Goal: Task Accomplishment & Management: Use online tool/utility

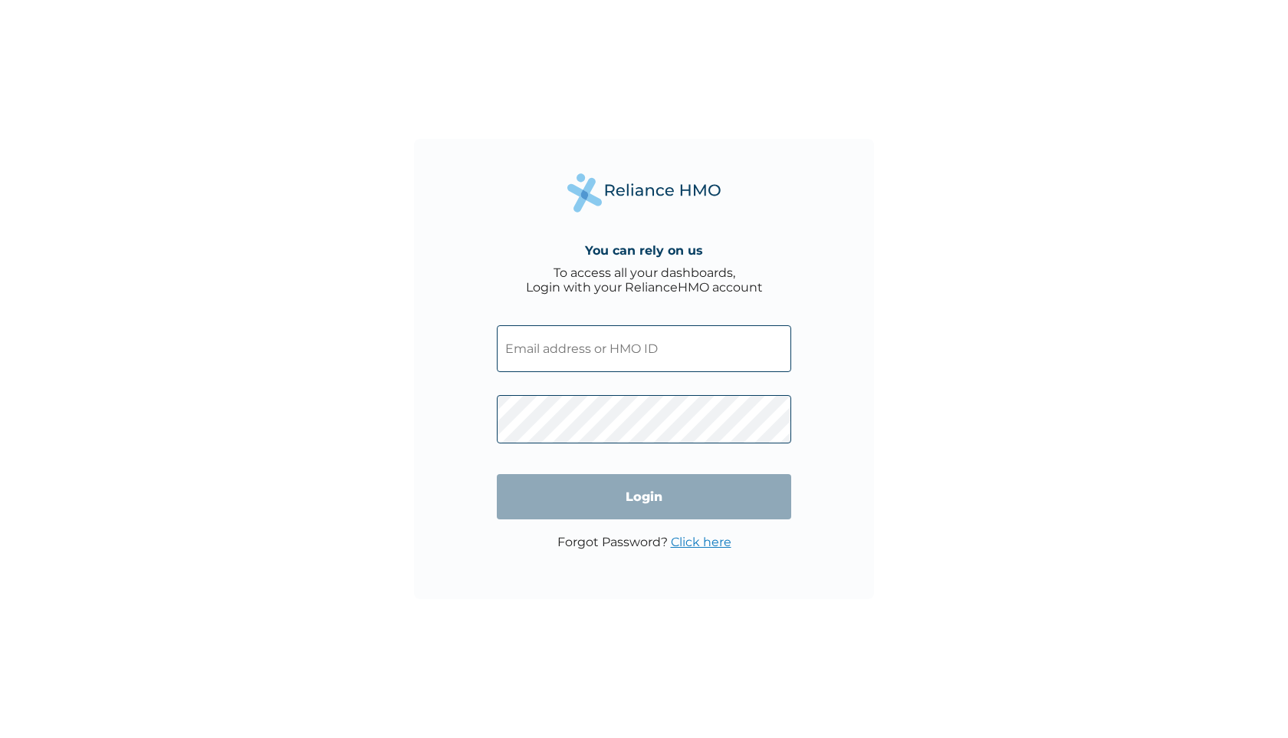
click at [704, 548] on link "Click here" at bounding box center [701, 541] width 61 height 15
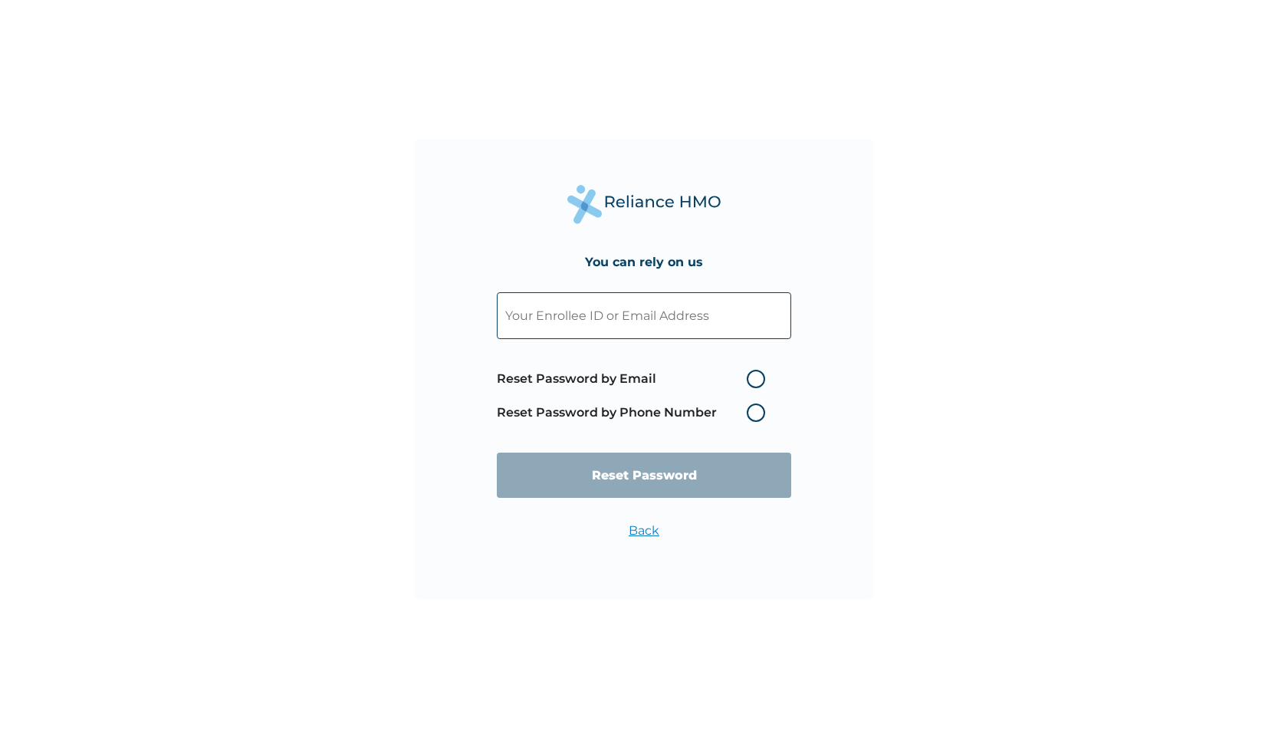
click at [653, 533] on link "Back" at bounding box center [644, 530] width 31 height 15
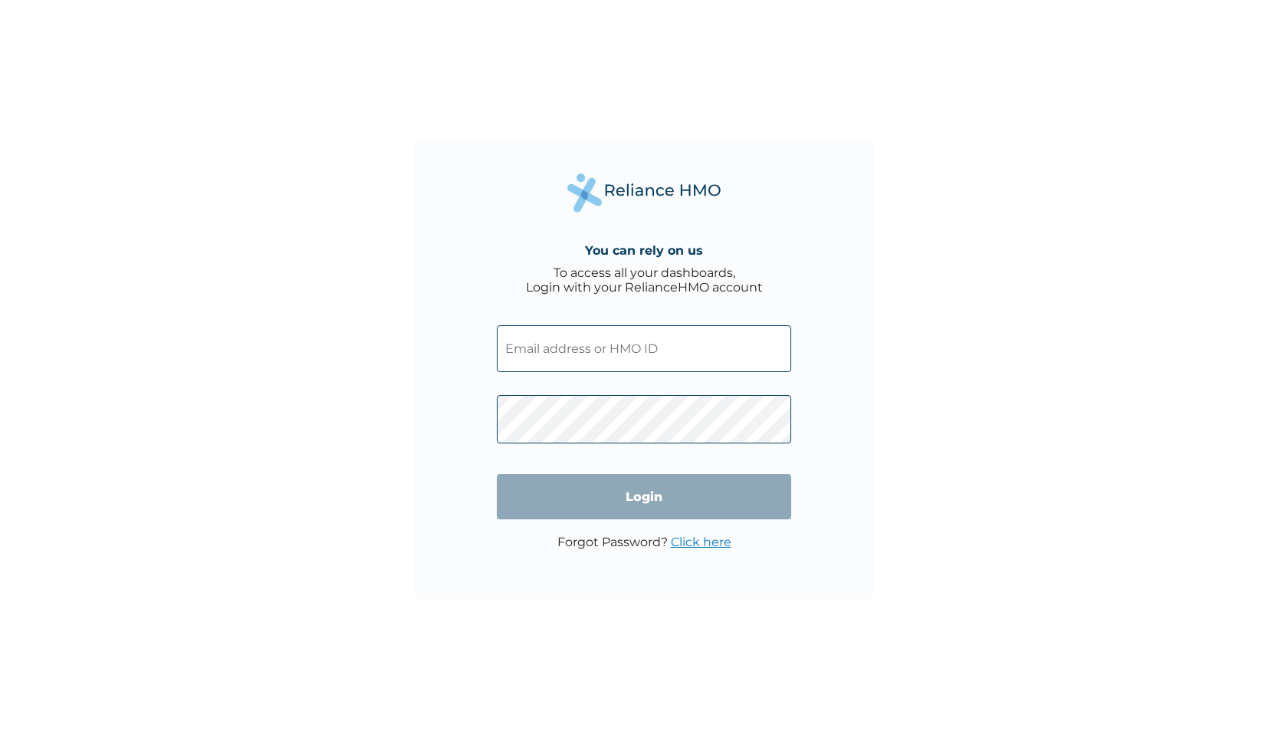
click at [666, 355] on input "text" at bounding box center [644, 348] width 294 height 47
paste input "ZTL/10131/A"
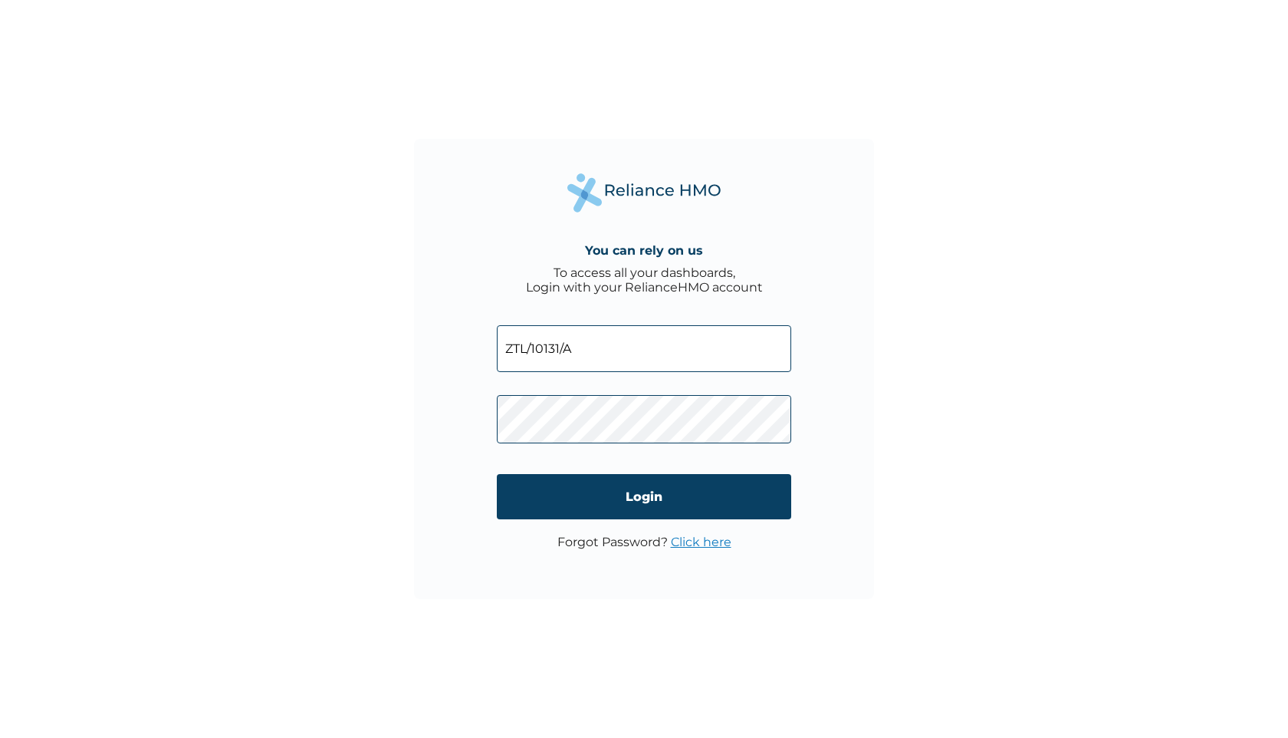
type input "ZTL/10131/A"
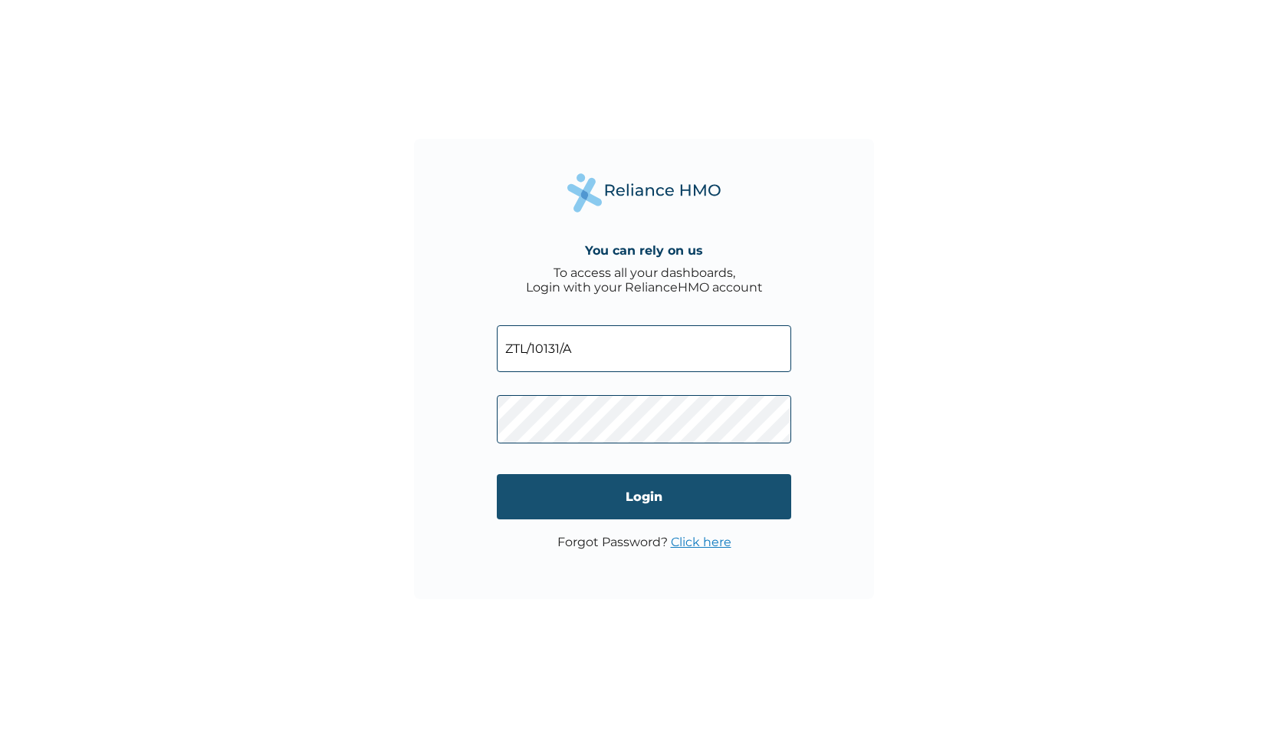
click at [599, 518] on input "Login" at bounding box center [644, 496] width 294 height 45
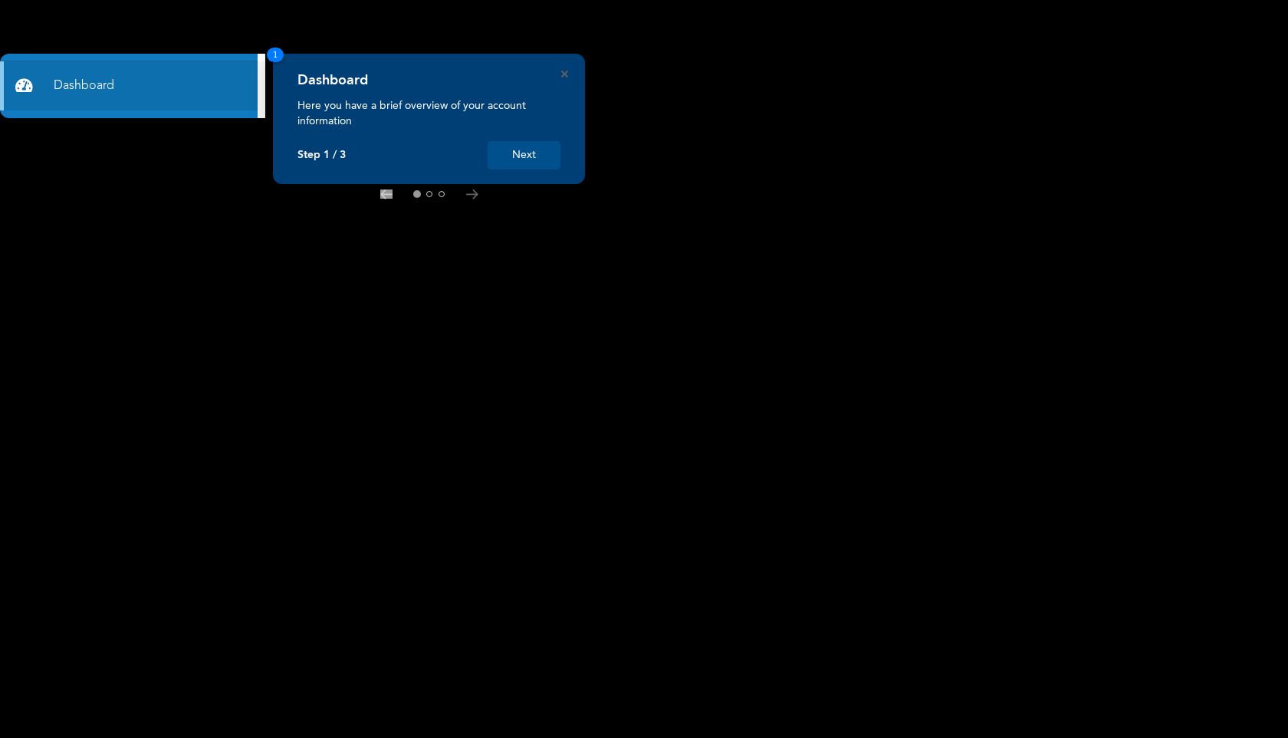
click at [517, 150] on button "Next" at bounding box center [524, 155] width 73 height 28
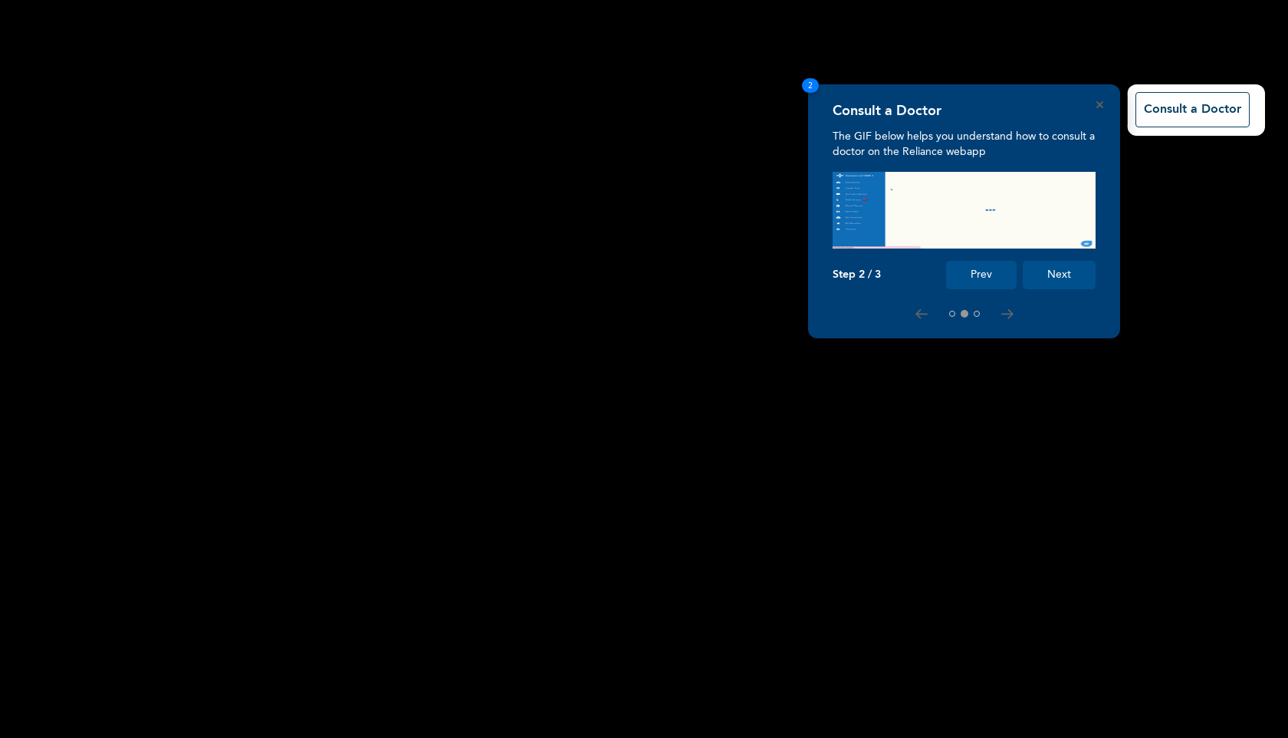
click at [1050, 280] on button "Next" at bounding box center [1059, 275] width 73 height 28
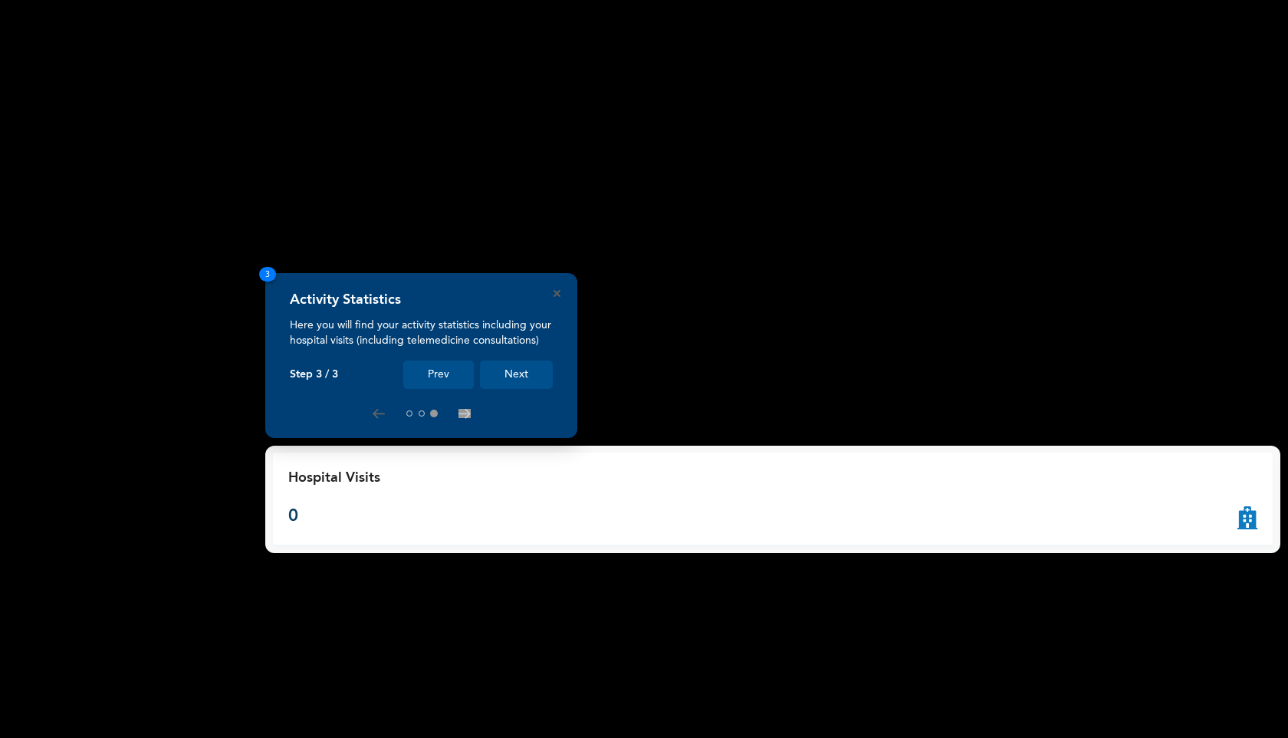
click at [527, 375] on button "Next" at bounding box center [516, 374] width 73 height 28
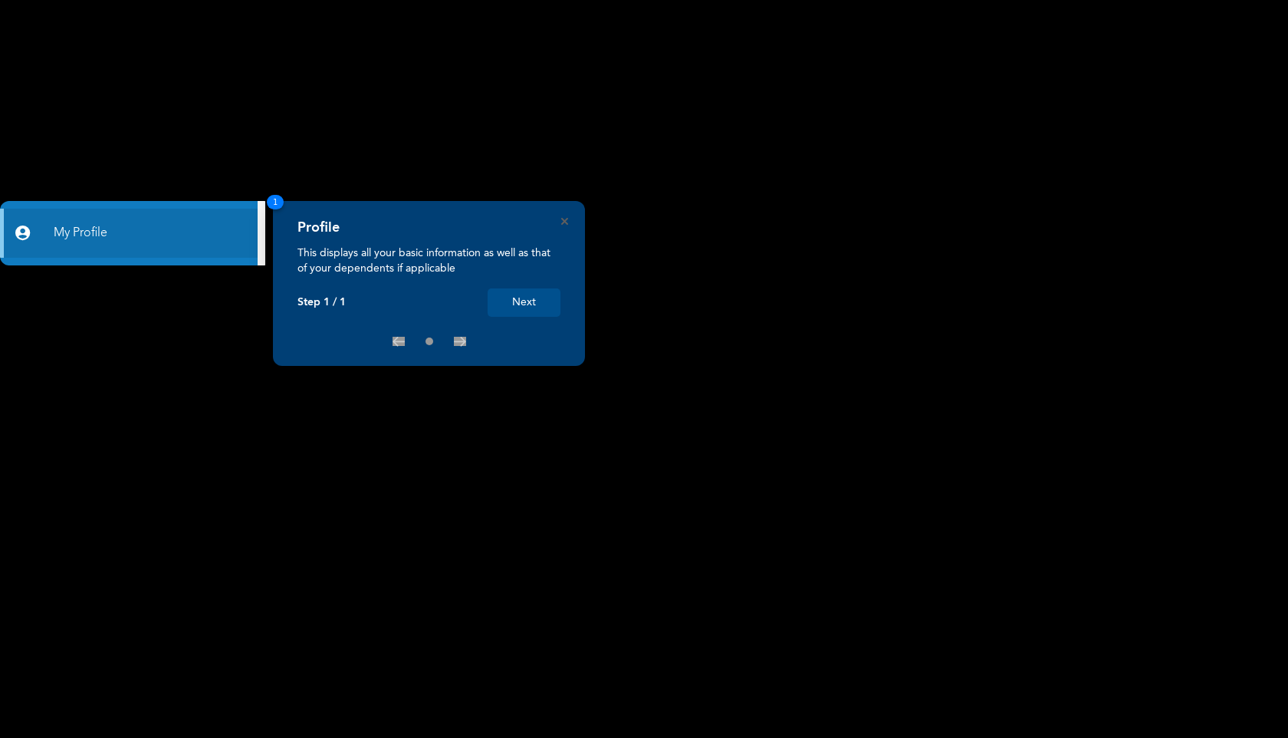
click at [525, 307] on button "Next" at bounding box center [524, 302] width 73 height 28
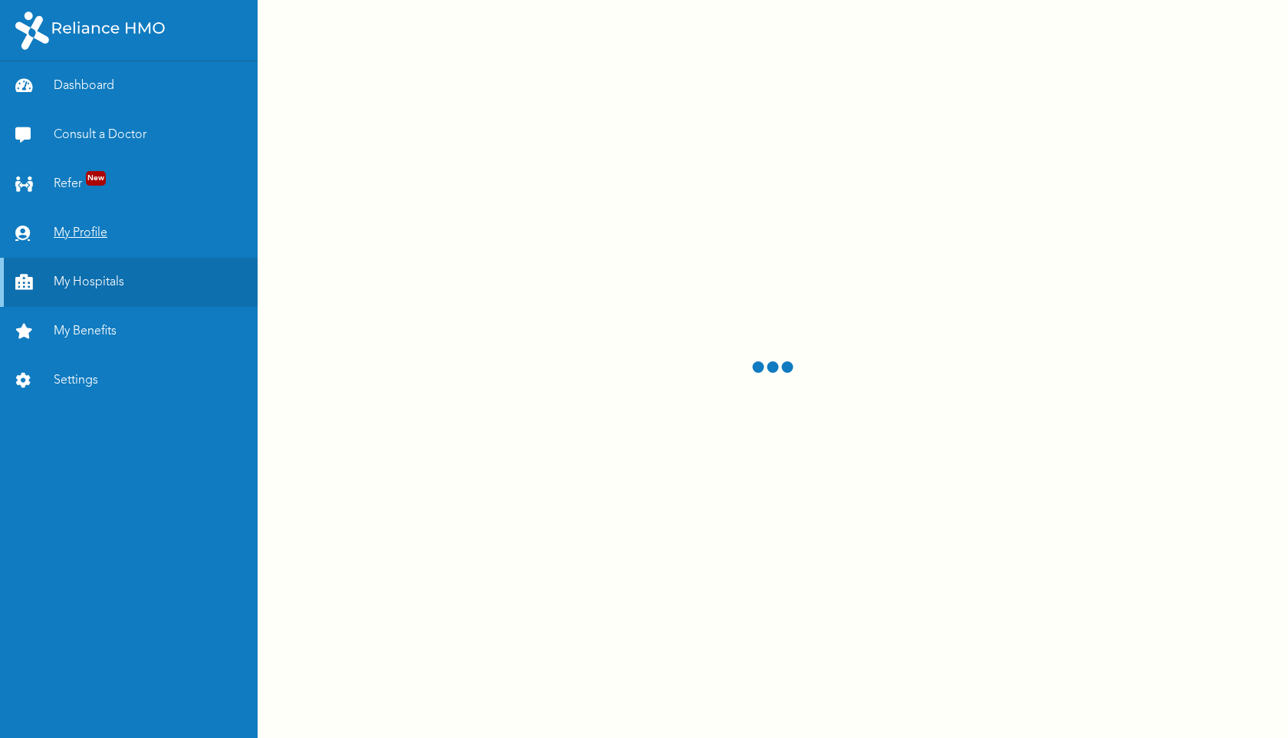
click at [113, 225] on link "My Profile" at bounding box center [129, 233] width 258 height 49
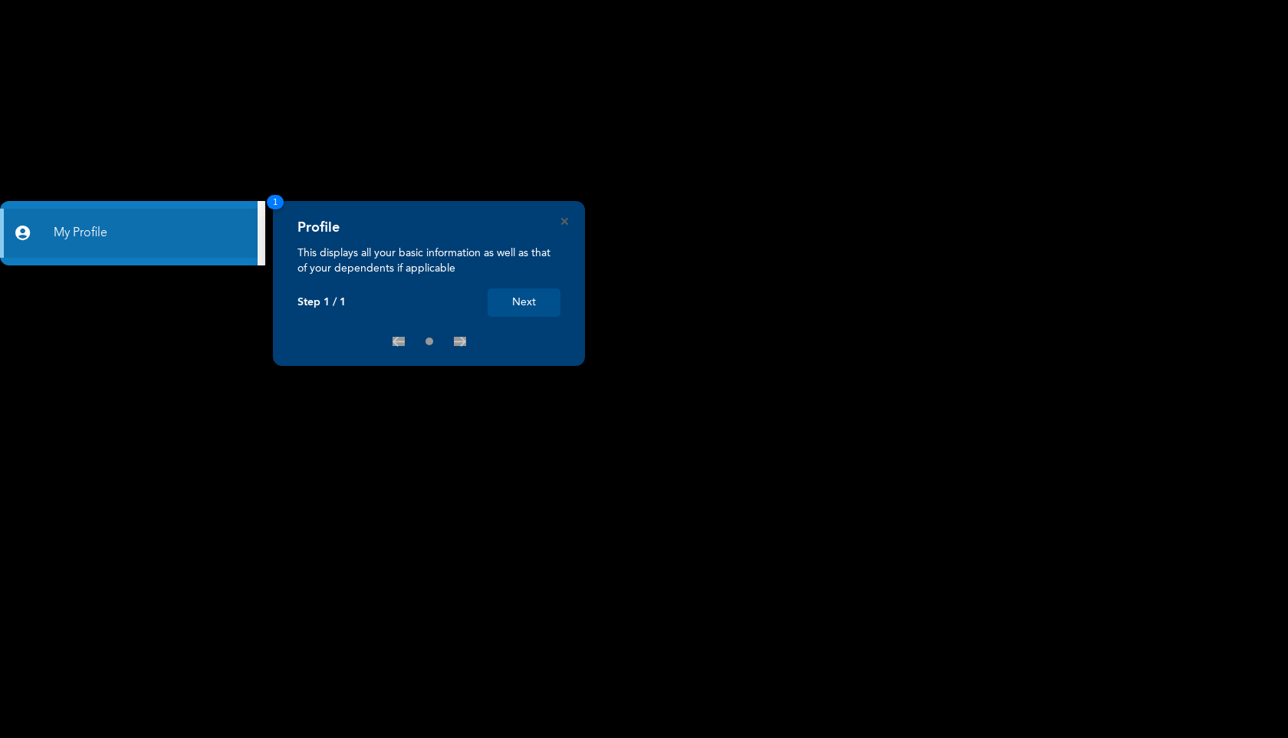
click at [544, 294] on button "Next" at bounding box center [524, 302] width 73 height 28
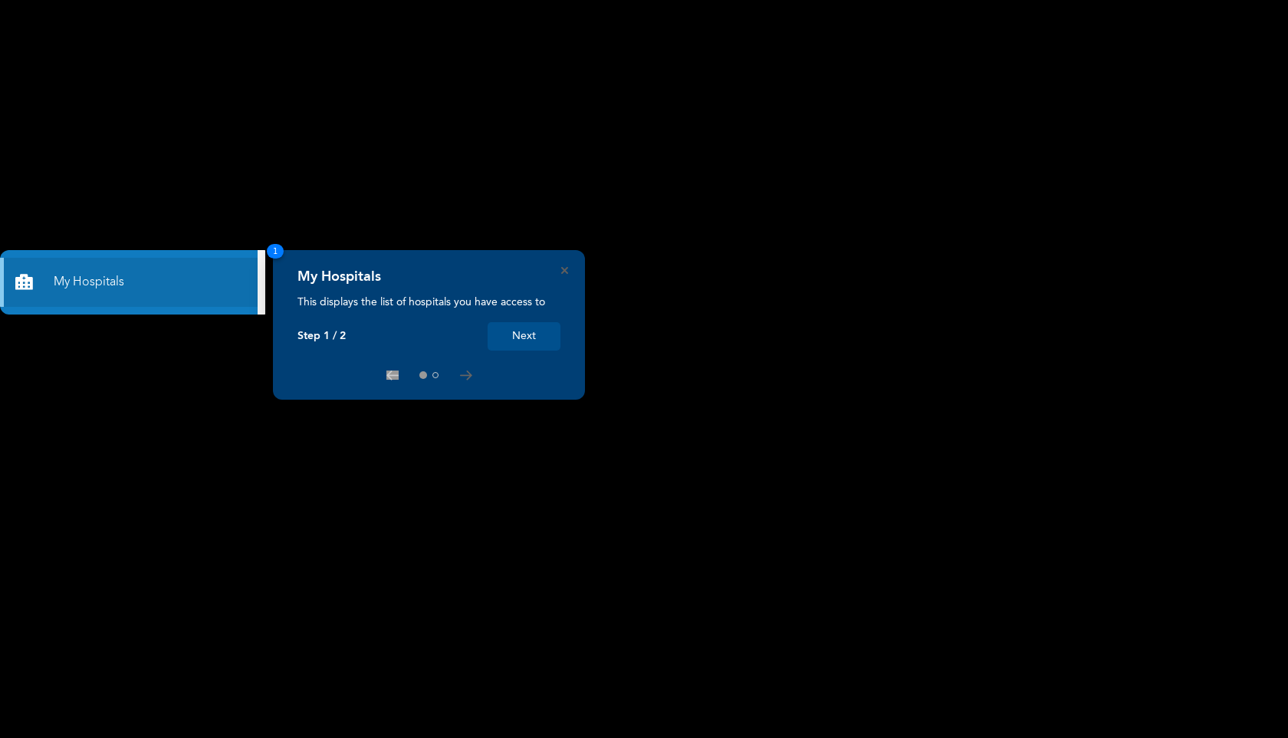
click at [532, 331] on button "Next" at bounding box center [524, 336] width 73 height 28
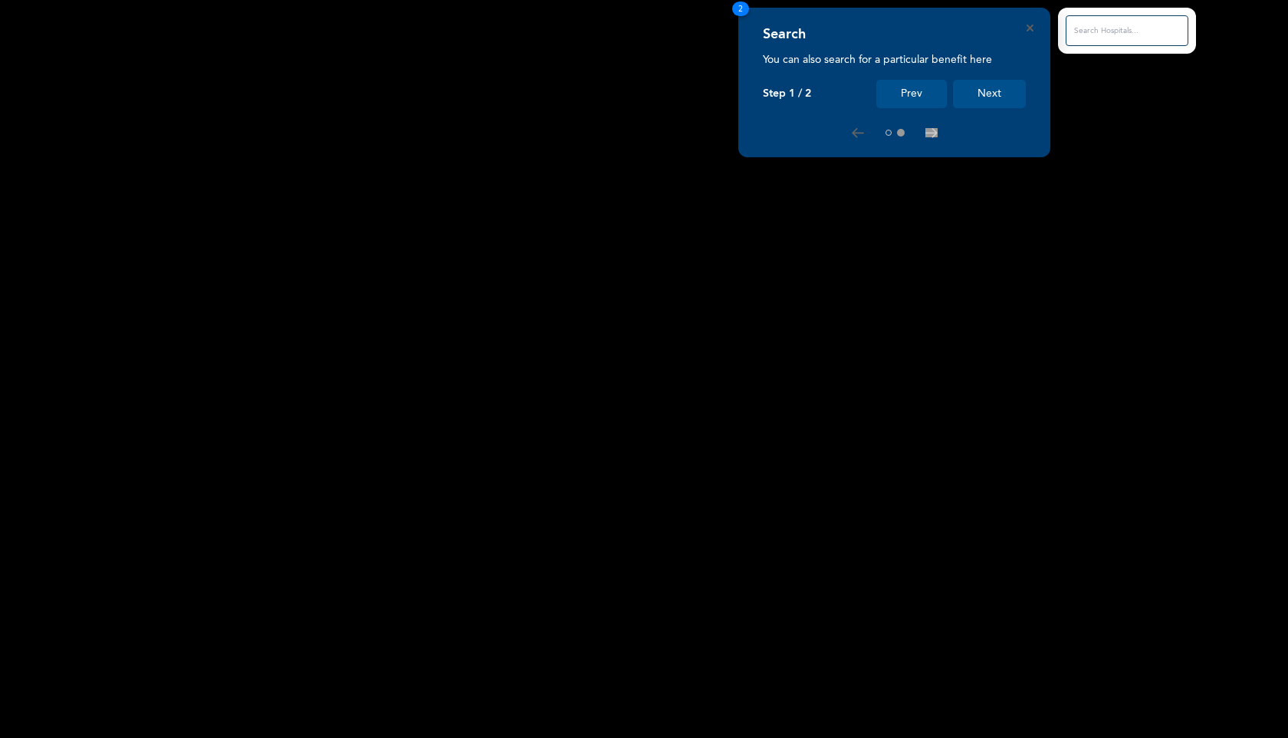
click at [965, 81] on button "Next" at bounding box center [989, 94] width 73 height 28
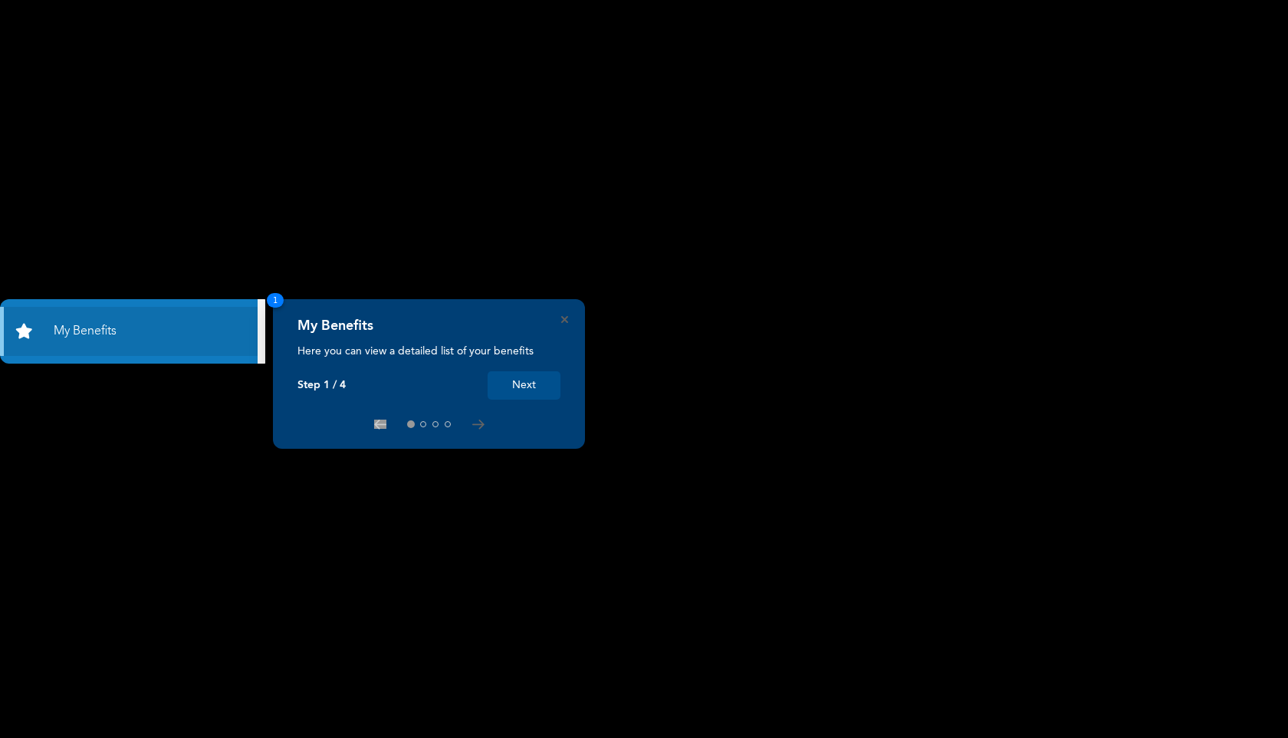
click at [531, 383] on button "Next" at bounding box center [524, 385] width 73 height 28
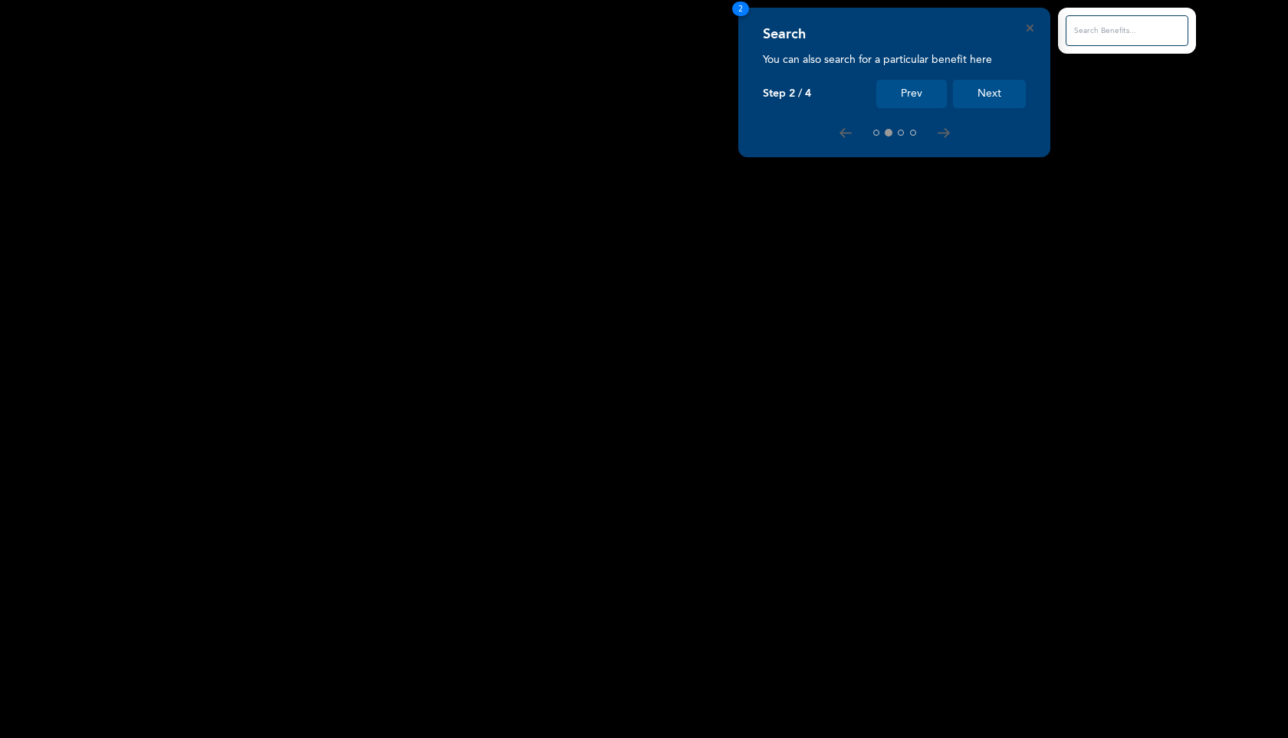
click at [531, 737] on div "Search You can also search for a particular benefit here Step 2 / 4 Prev Next 2" at bounding box center [644, 738] width 1288 height 0
click at [983, 87] on button "Next" at bounding box center [989, 94] width 73 height 28
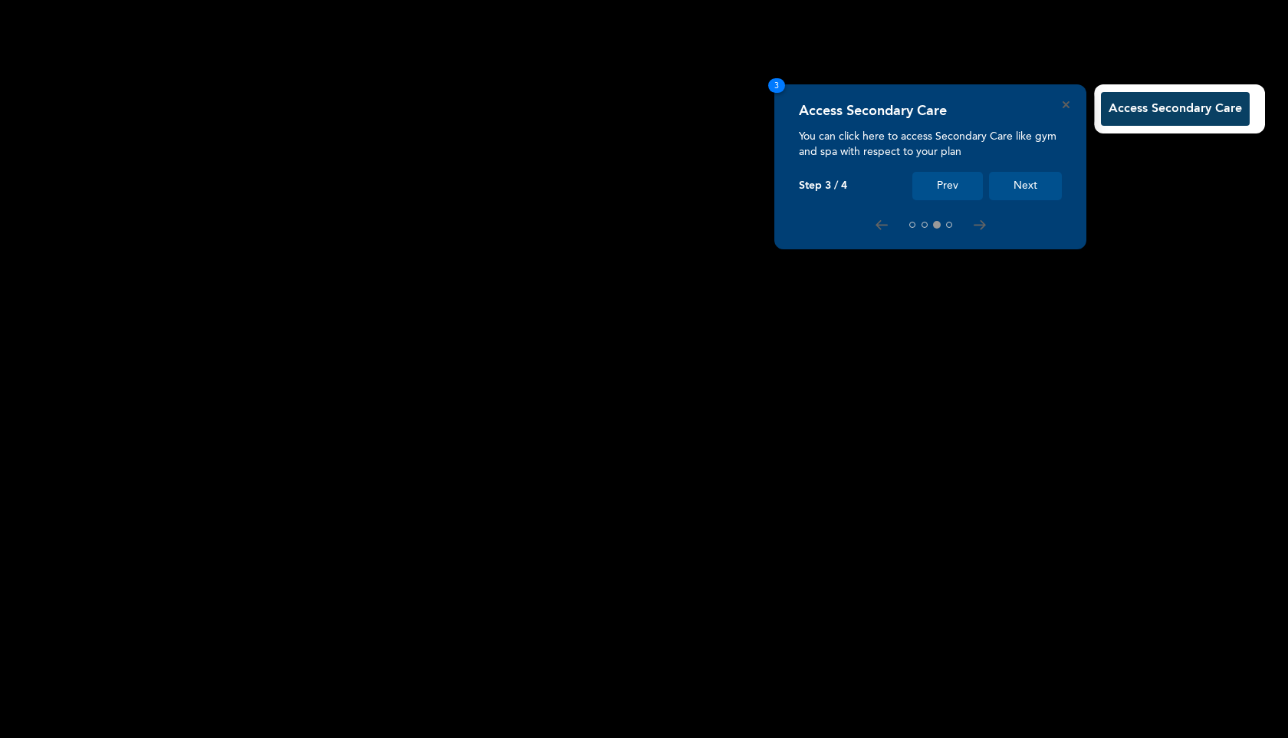
click at [1026, 189] on button "Next" at bounding box center [1025, 186] width 73 height 28
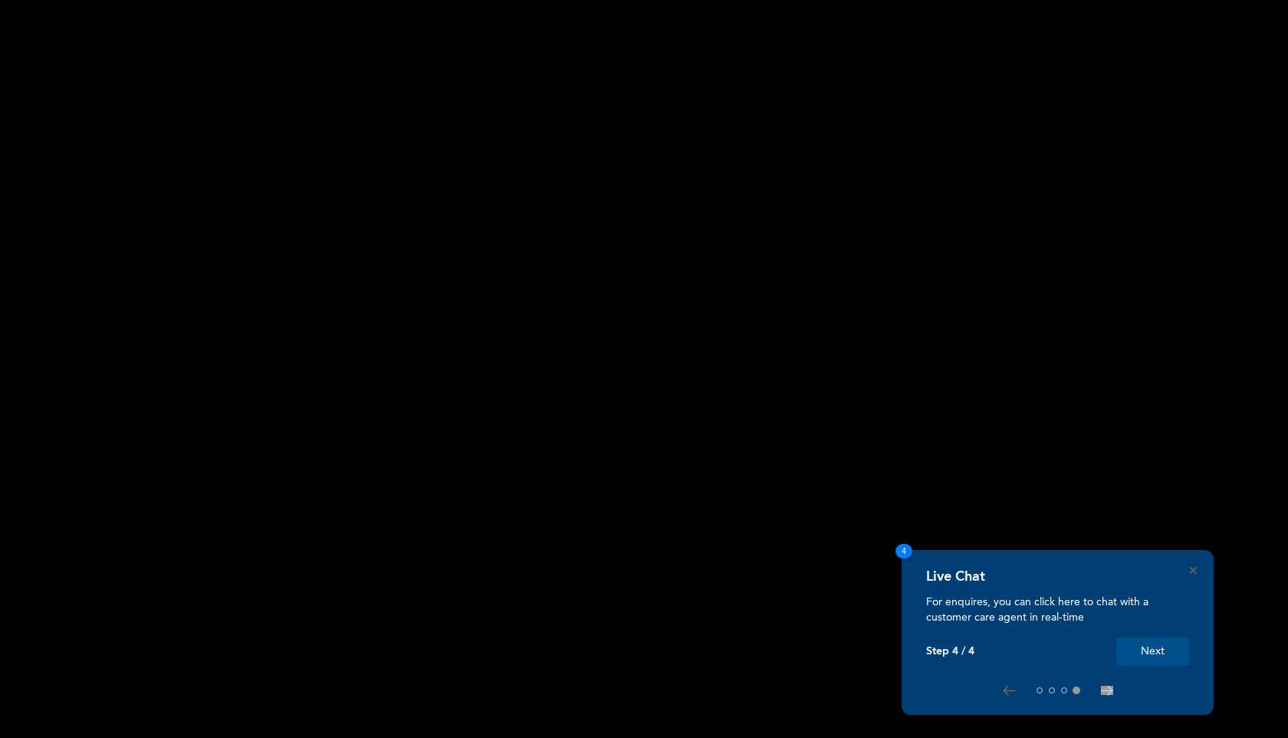
click at [1157, 654] on button "Next" at bounding box center [1152, 651] width 73 height 28
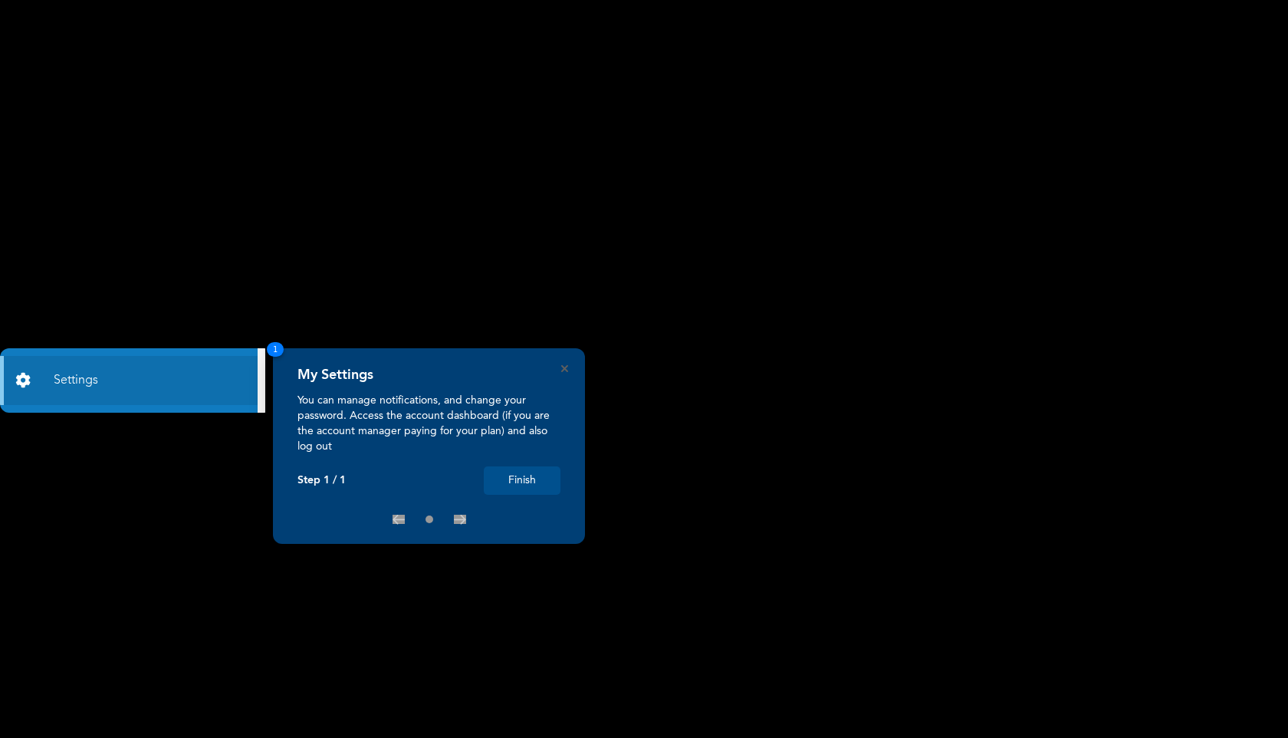
click at [550, 470] on button "Finish" at bounding box center [522, 480] width 77 height 28
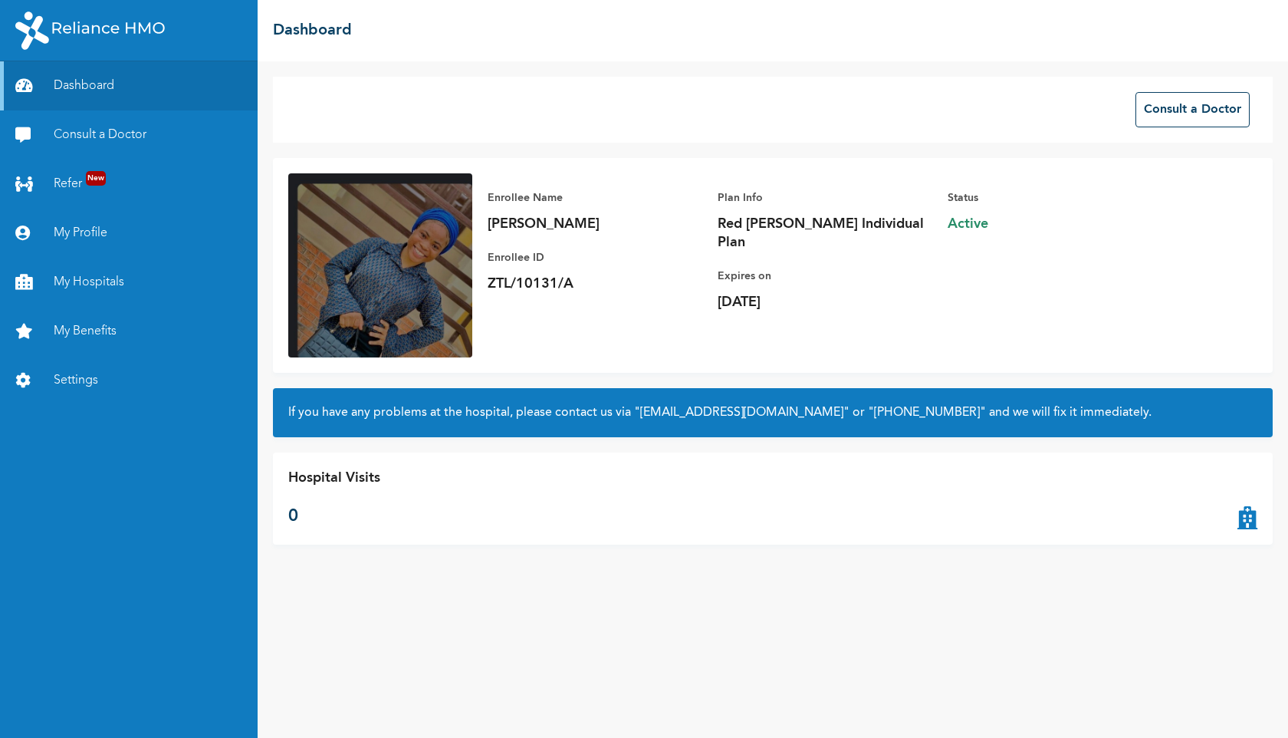
click at [872, 317] on div "Enrollee Name [PERSON_NAME] Enrollee ID ZTL/10131/A Plan Info Red [PERSON_NAME]…" at bounding box center [773, 265] width 1000 height 215
click at [186, 138] on link "Consult a Doctor" at bounding box center [129, 134] width 258 height 49
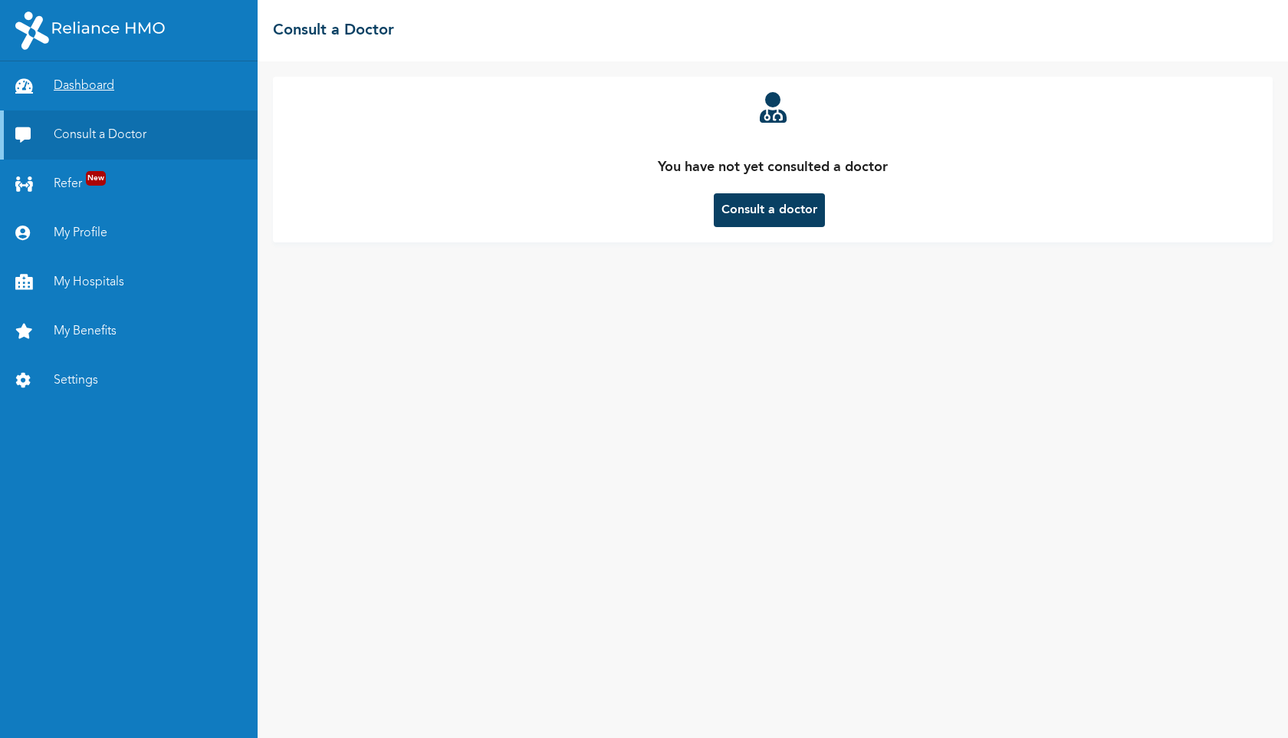
click at [72, 81] on link "Dashboard" at bounding box center [129, 85] width 258 height 49
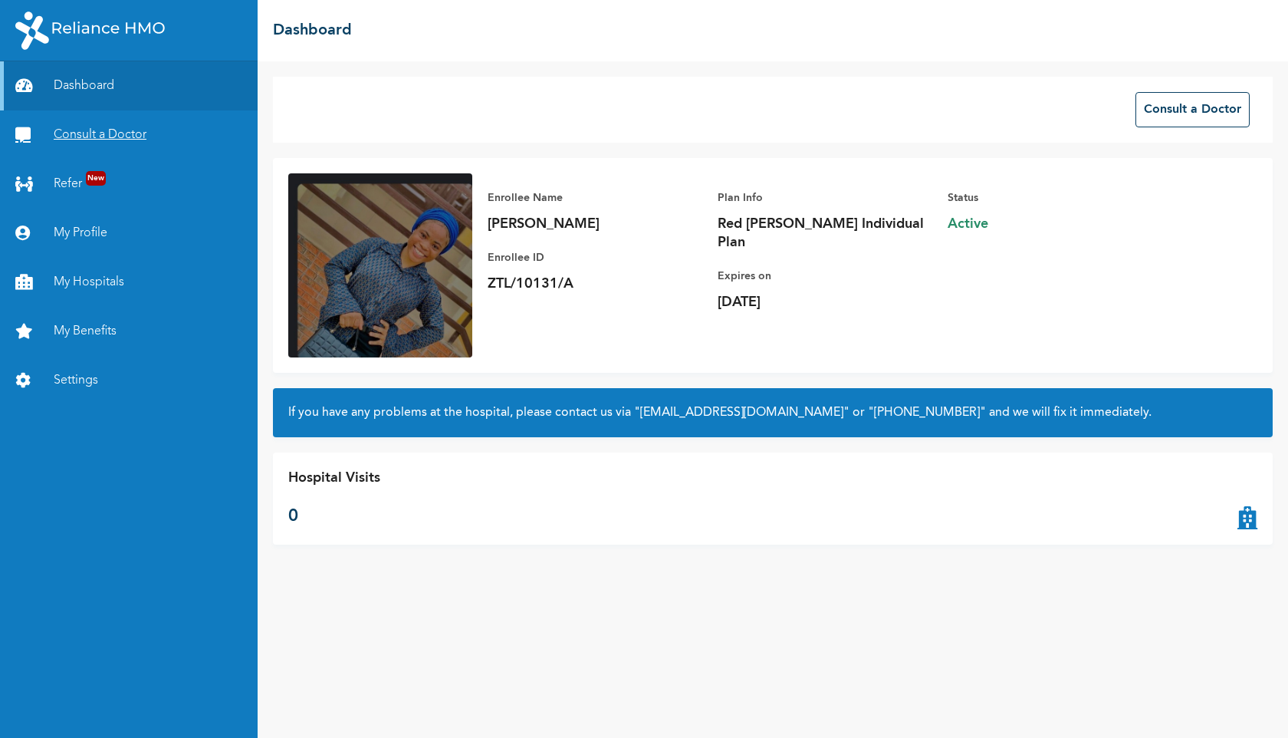
click at [74, 129] on link "Consult a Doctor" at bounding box center [129, 134] width 258 height 49
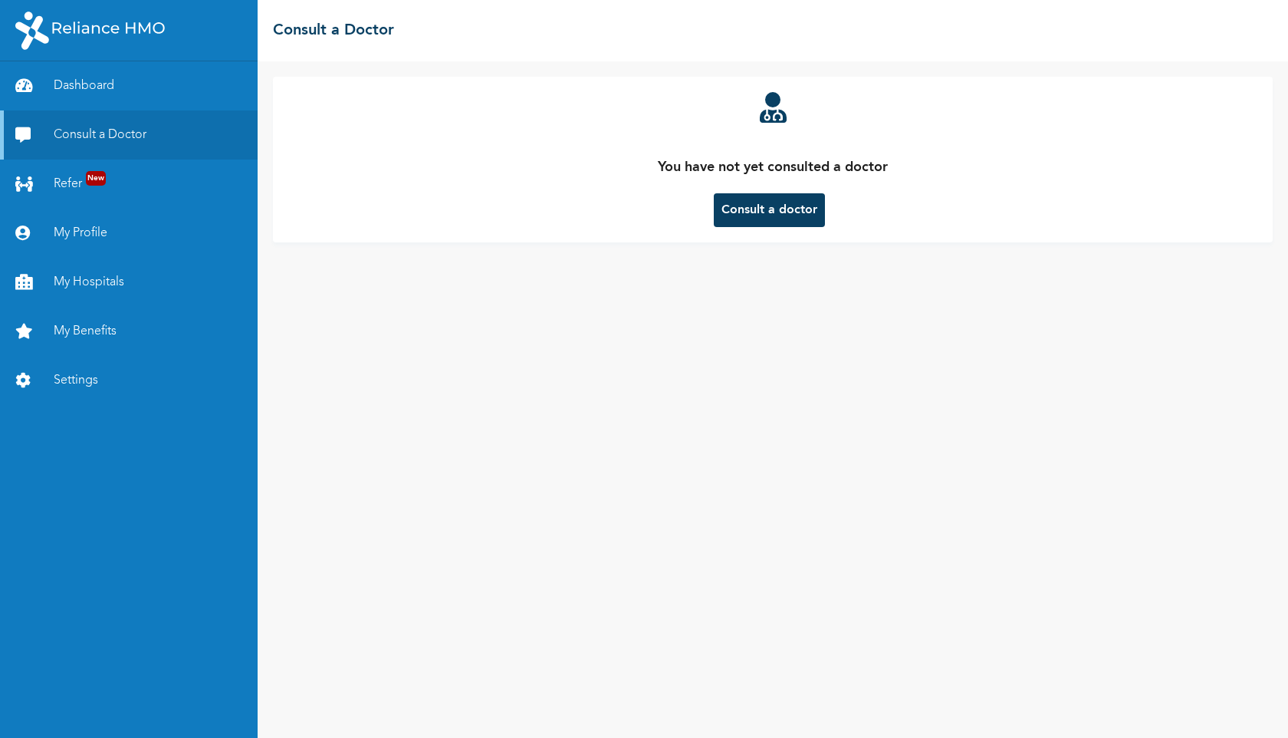
click at [779, 206] on button "Consult a doctor" at bounding box center [769, 210] width 111 height 34
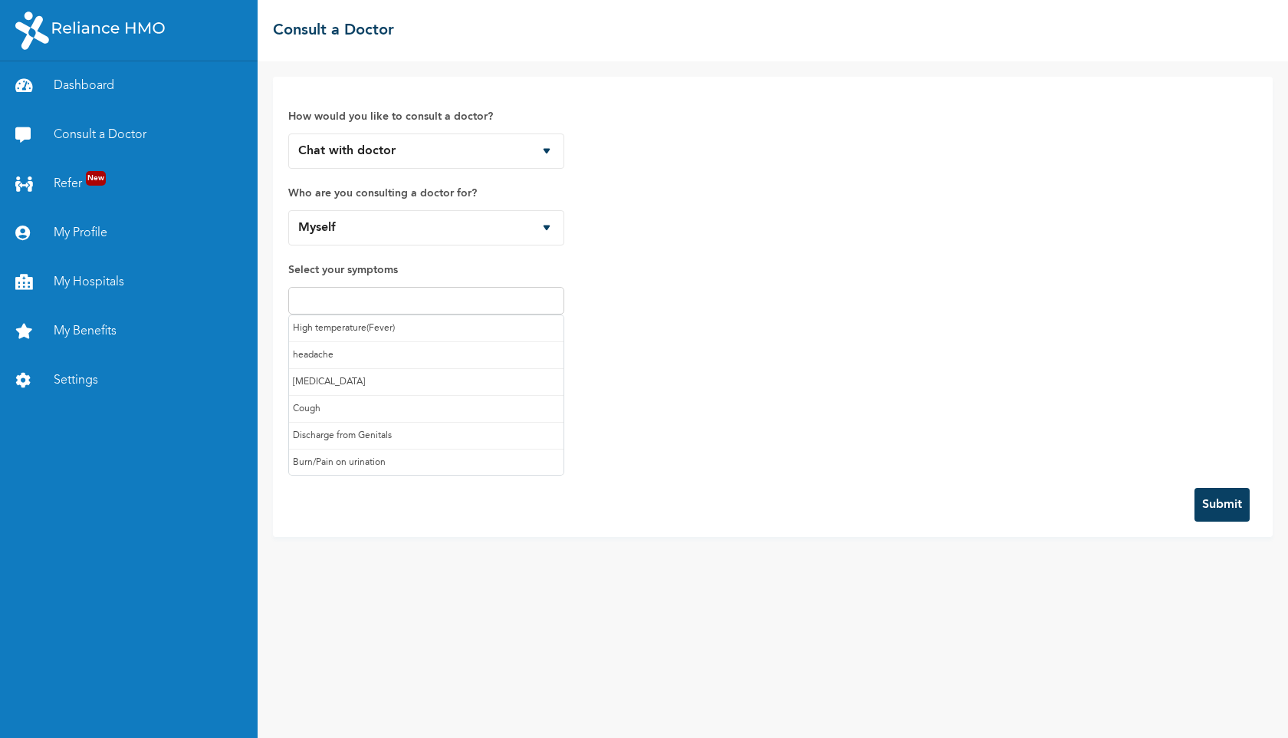
click at [375, 295] on input "text" at bounding box center [426, 300] width 267 height 18
click at [636, 397] on div "How would you like to consult a doctor? Chat with doctor Phone Call Who are you…" at bounding box center [772, 282] width 969 height 380
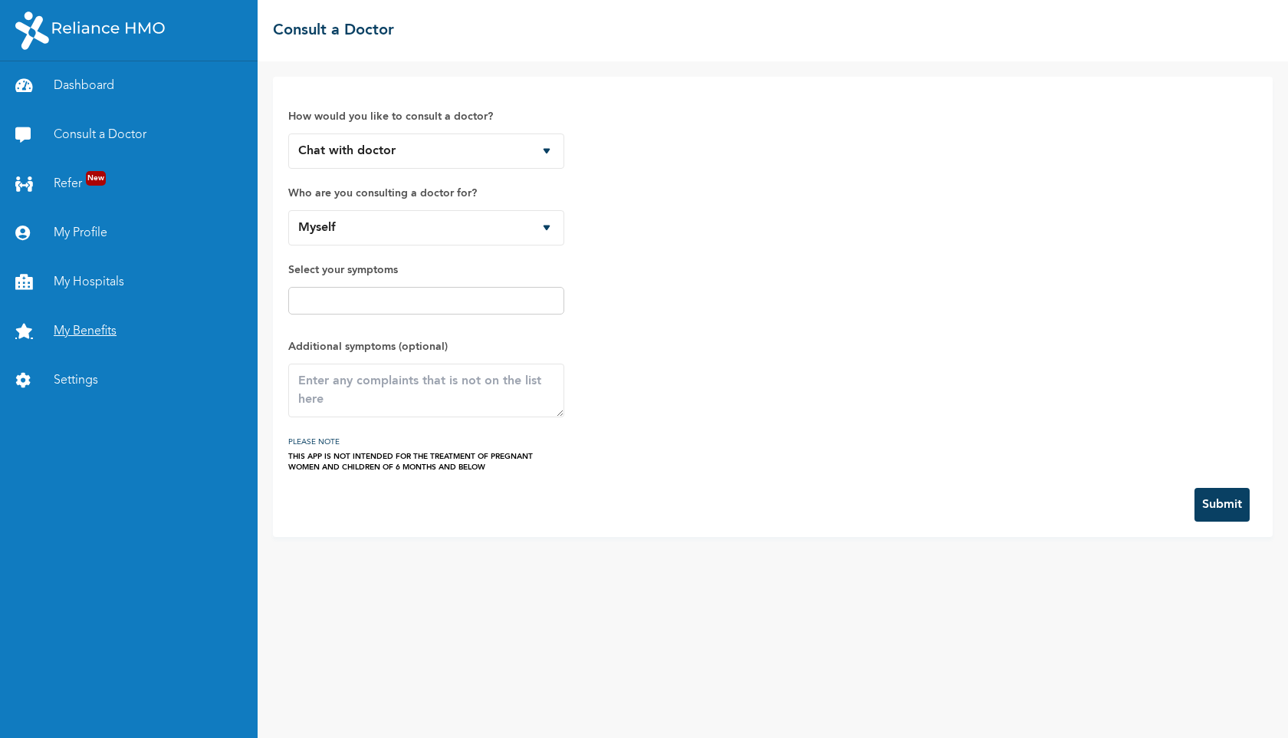
click at [106, 336] on link "My Benefits" at bounding box center [129, 331] width 258 height 49
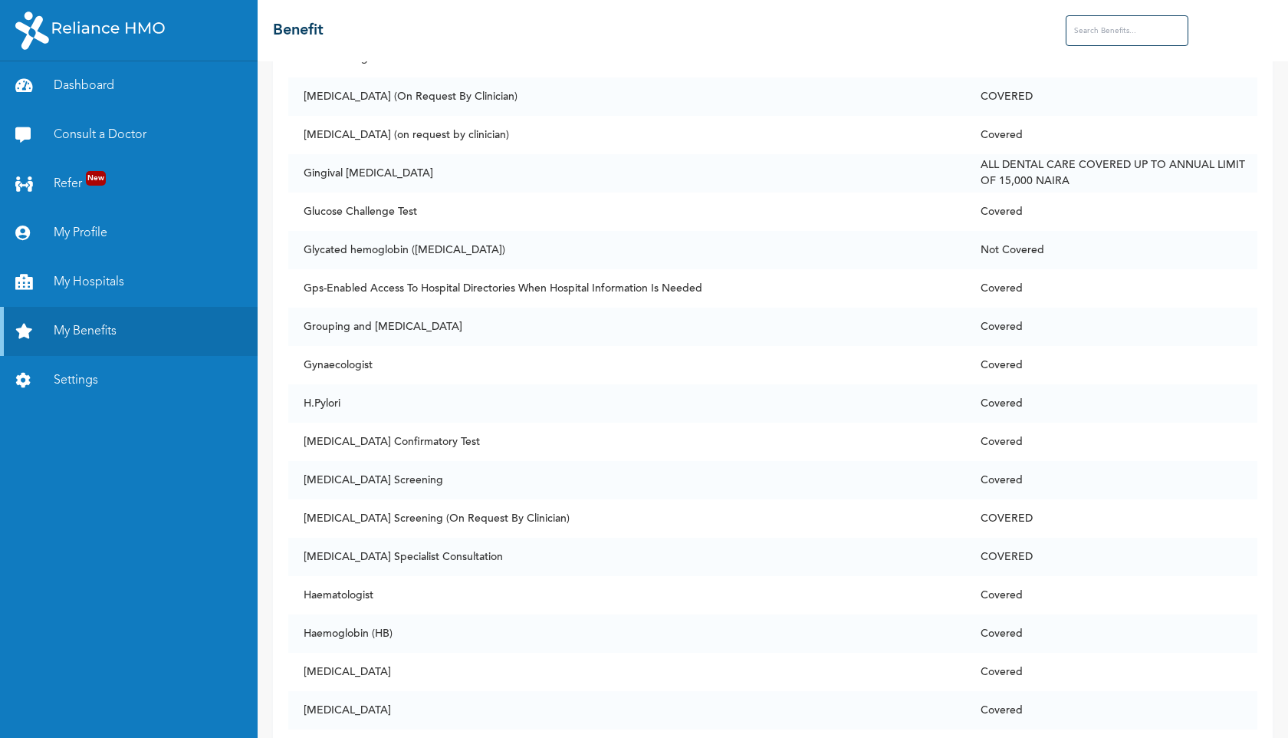
scroll to position [4198, 0]
